Goal: Task Accomplishment & Management: Complete application form

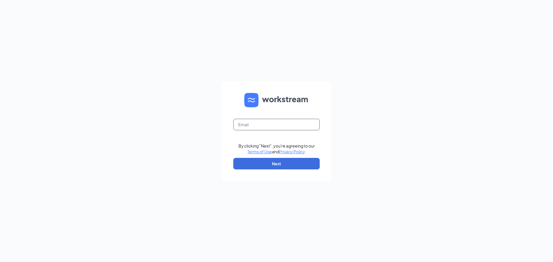
click at [284, 124] on input "text" at bounding box center [276, 125] width 86 height 12
type input "[PERSON_NAME][EMAIL_ADDRESS][PERSON_NAME][PERSON_NAME][DOMAIN_NAME]"
click at [277, 161] on button "Next" at bounding box center [276, 164] width 86 height 12
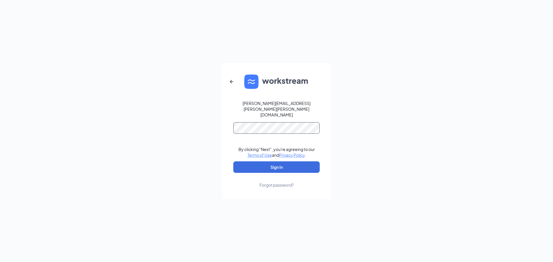
click at [233, 162] on button "Sign In" at bounding box center [276, 168] width 86 height 12
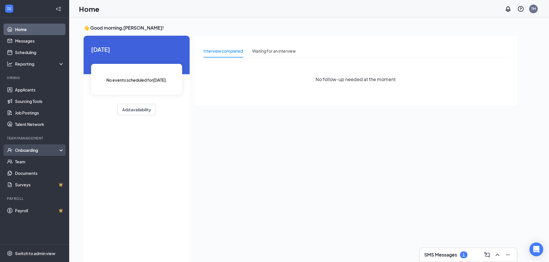
click at [25, 150] on div "Onboarding" at bounding box center [37, 150] width 44 height 6
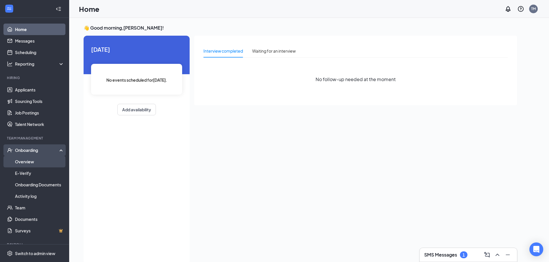
click at [30, 163] on link "Overview" at bounding box center [39, 162] width 49 height 12
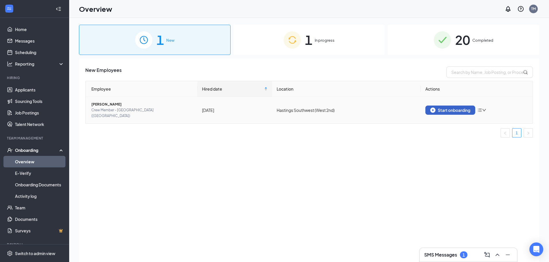
click at [462, 108] on div "Start onboarding" at bounding box center [450, 110] width 40 height 5
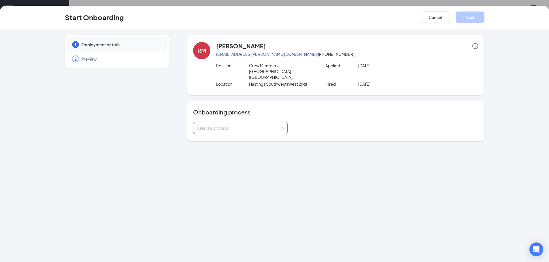
click at [276, 125] on div "Select a process" at bounding box center [239, 128] width 84 height 6
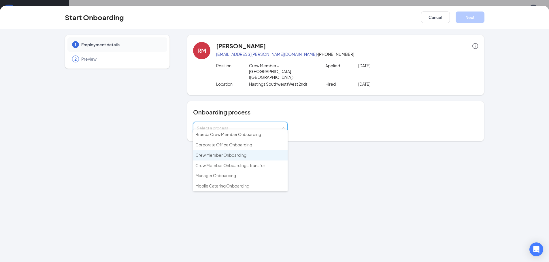
click at [230, 156] on span "Crew Member Onboarding" at bounding box center [220, 155] width 51 height 5
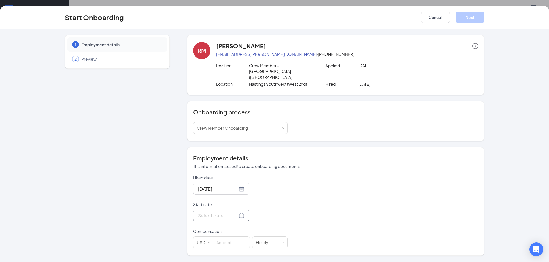
click at [237, 212] on div at bounding box center [221, 215] width 46 height 7
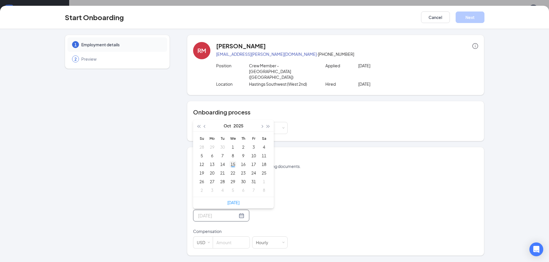
type input "Oct 15, 2025"
click at [234, 161] on div "15" at bounding box center [232, 164] width 7 height 7
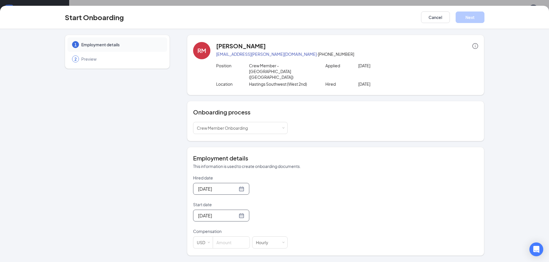
scroll to position [26, 0]
click at [221, 238] on input at bounding box center [231, 243] width 37 height 12
type input "13.5"
click at [480, 16] on button "Next" at bounding box center [469, 18] width 29 height 12
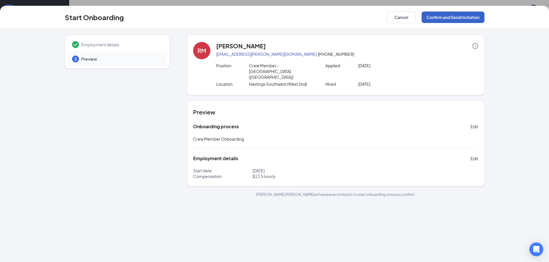
click at [456, 14] on button "Confirm and Send Invitation" at bounding box center [452, 18] width 63 height 12
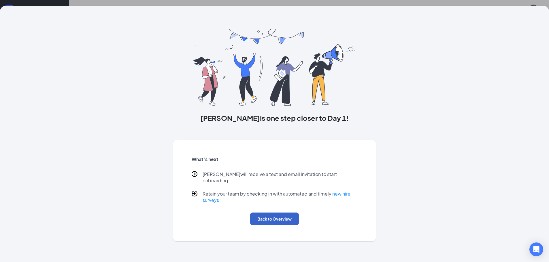
click at [271, 219] on button "Back to Overview" at bounding box center [274, 219] width 49 height 13
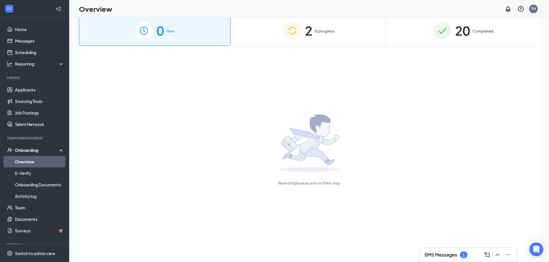
scroll to position [0, 0]
